Goal: Information Seeking & Learning: Learn about a topic

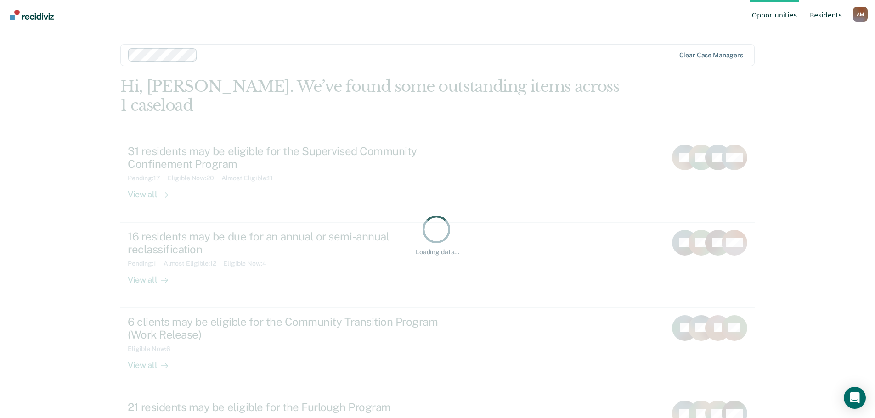
click at [831, 21] on link "Resident s" at bounding box center [826, 14] width 36 height 29
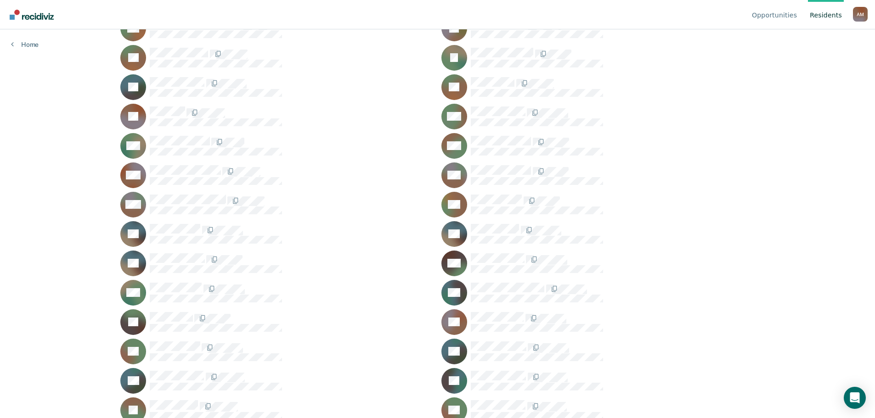
scroll to position [459, 0]
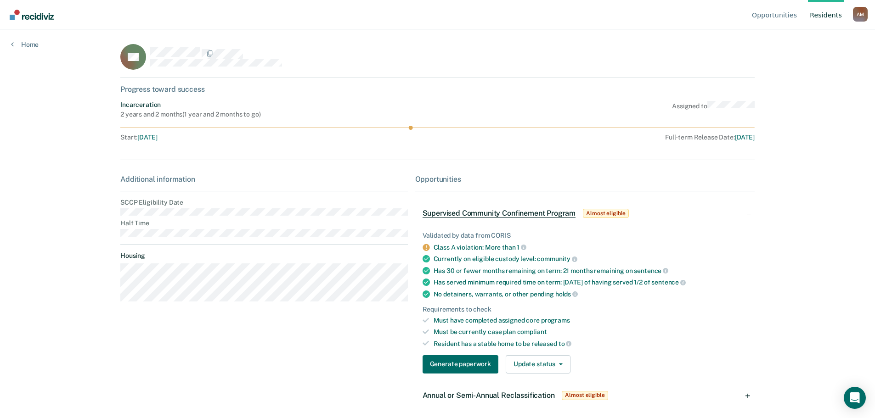
click at [23, 39] on div "Home" at bounding box center [25, 38] width 50 height 19
click at [24, 40] on div "Home" at bounding box center [25, 38] width 50 height 19
click at [28, 44] on link "Home" at bounding box center [25, 44] width 28 height 8
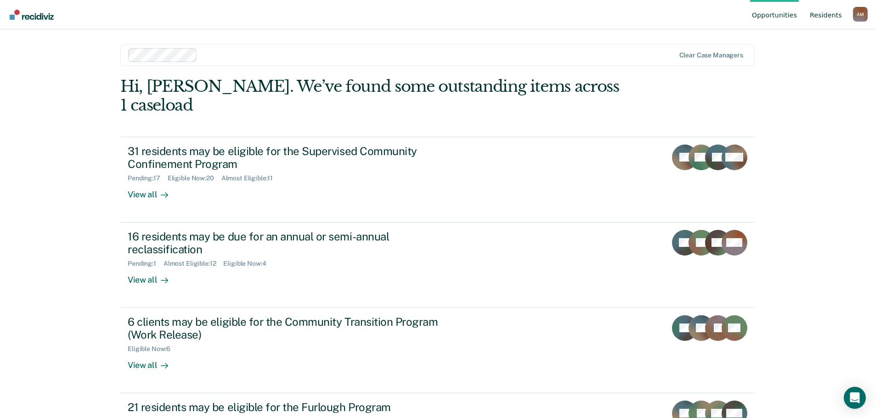
click at [816, 17] on link "Resident s" at bounding box center [826, 14] width 36 height 29
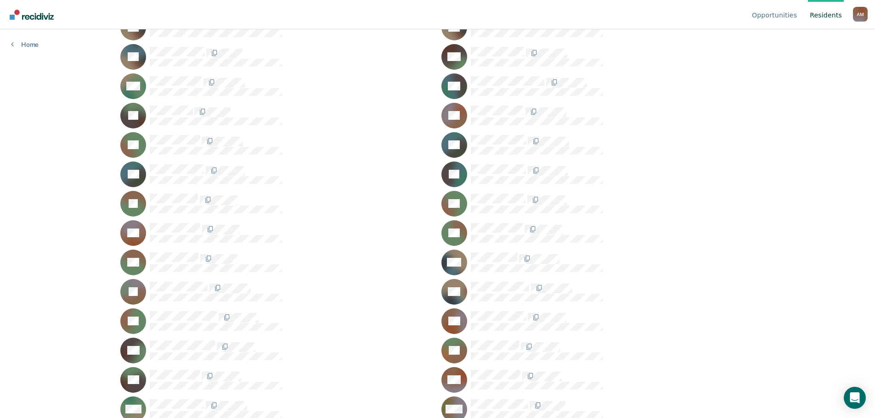
scroll to position [656, 0]
